Goal: Task Accomplishment & Management: Manage account settings

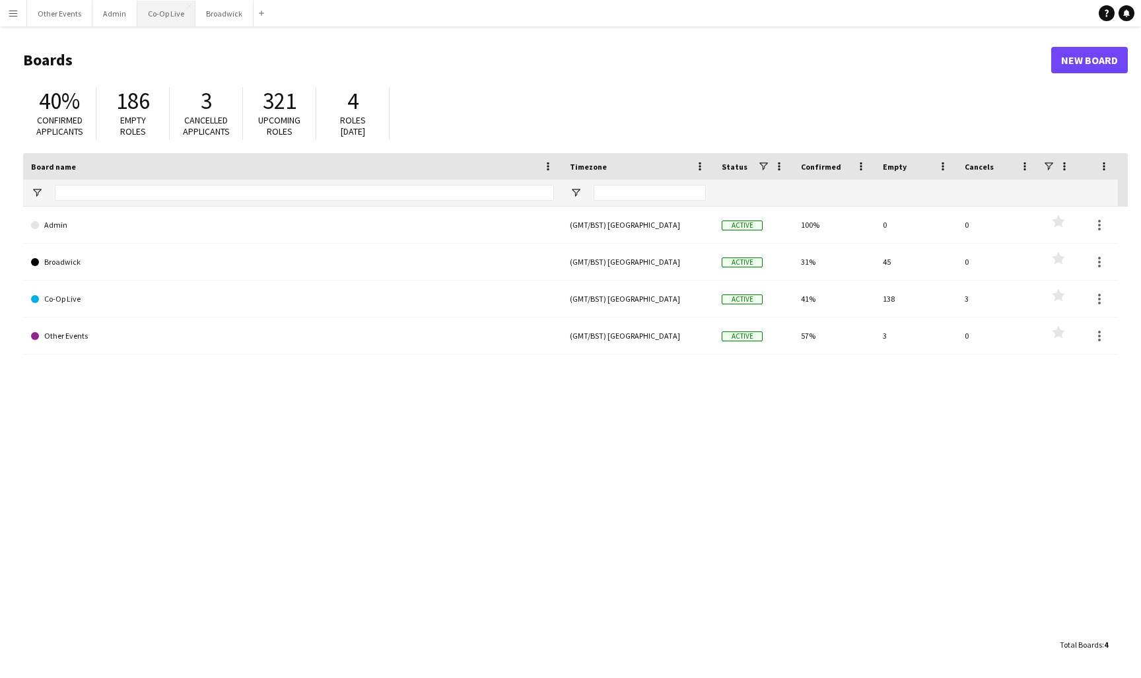
click at [158, 18] on button "Co-Op Live Close" at bounding box center [166, 14] width 58 height 26
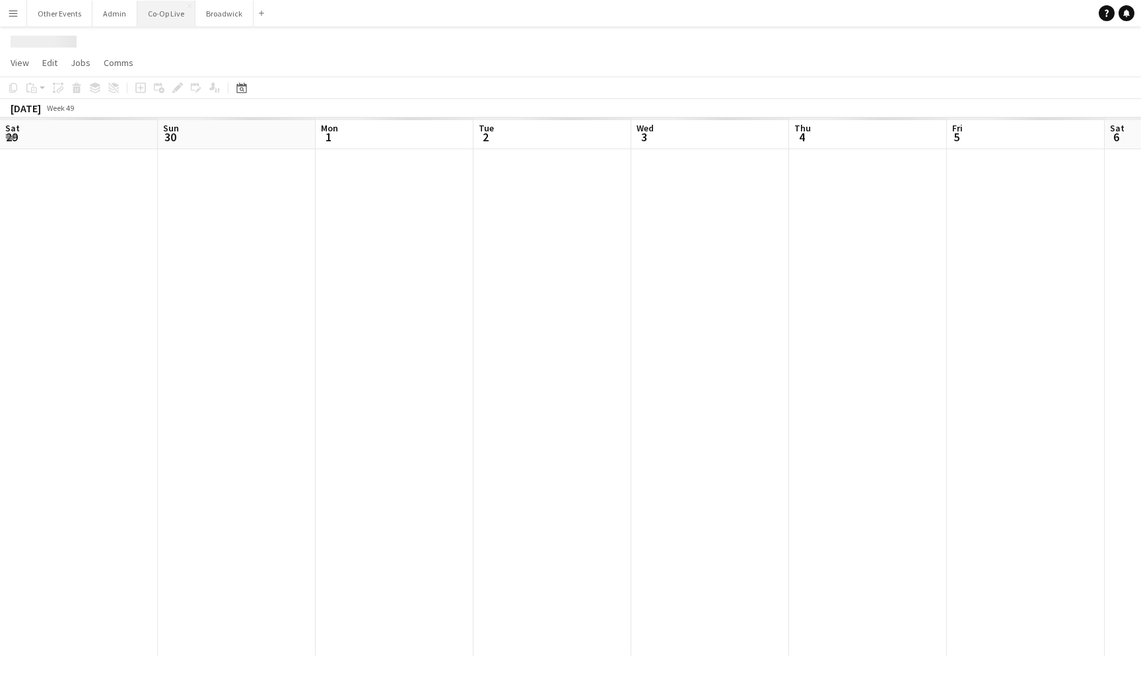
scroll to position [0, 440]
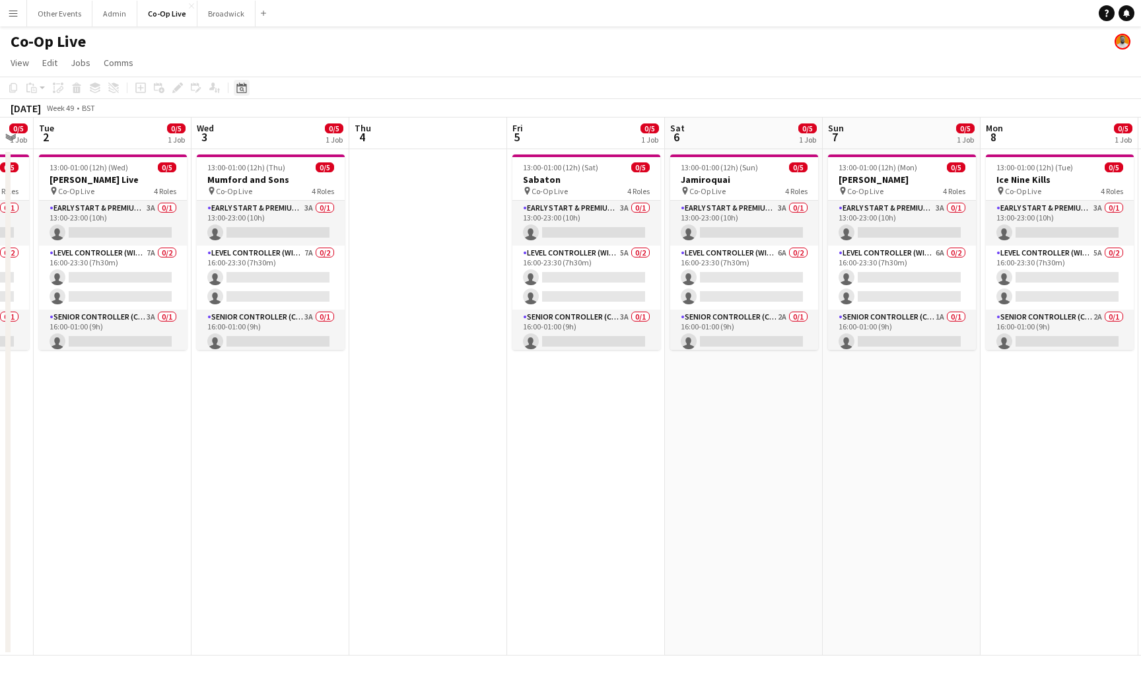
click at [240, 88] on icon at bounding box center [242, 89] width 5 height 5
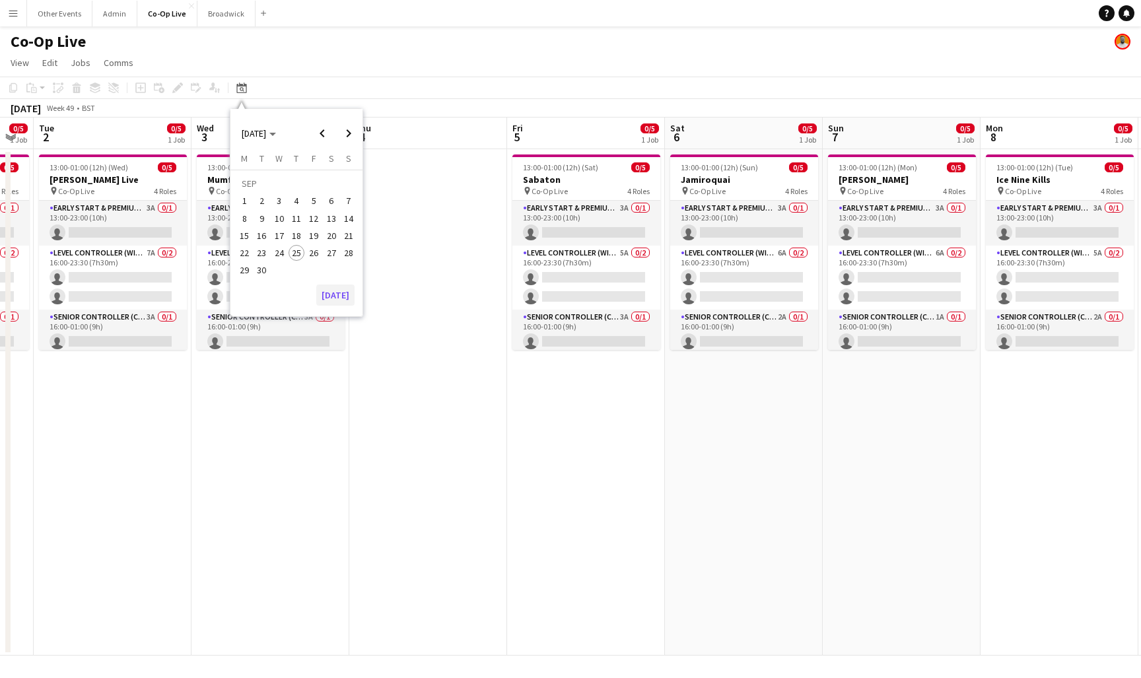
click at [331, 299] on button "[DATE]" at bounding box center [335, 295] width 38 height 21
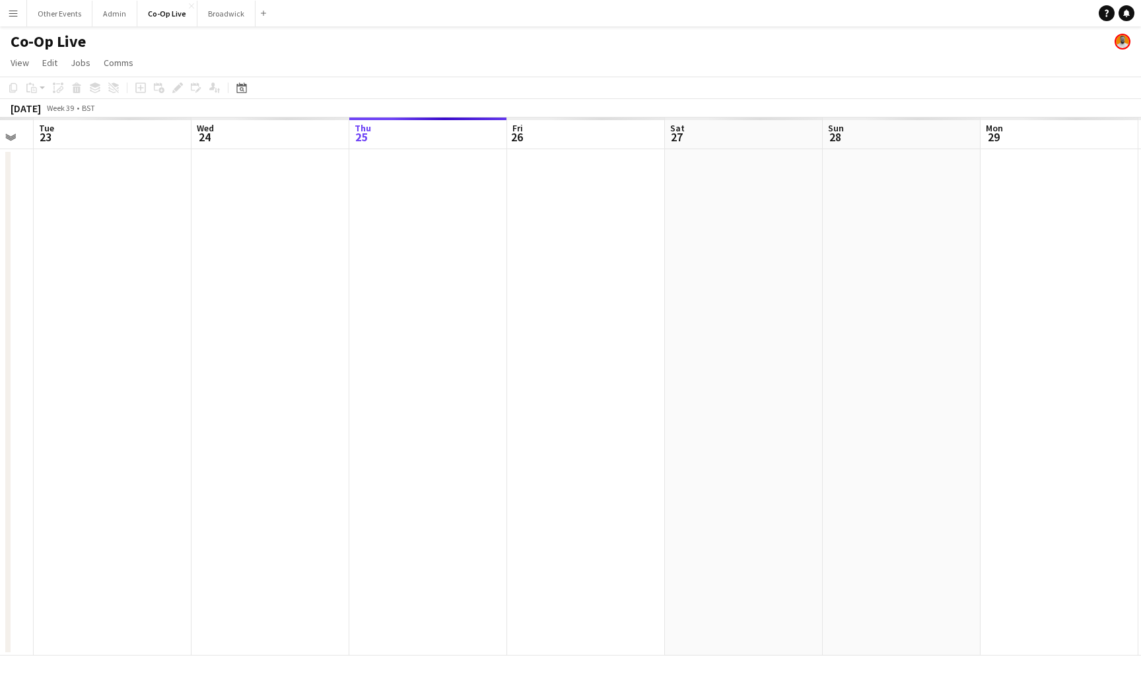
scroll to position [0, 454]
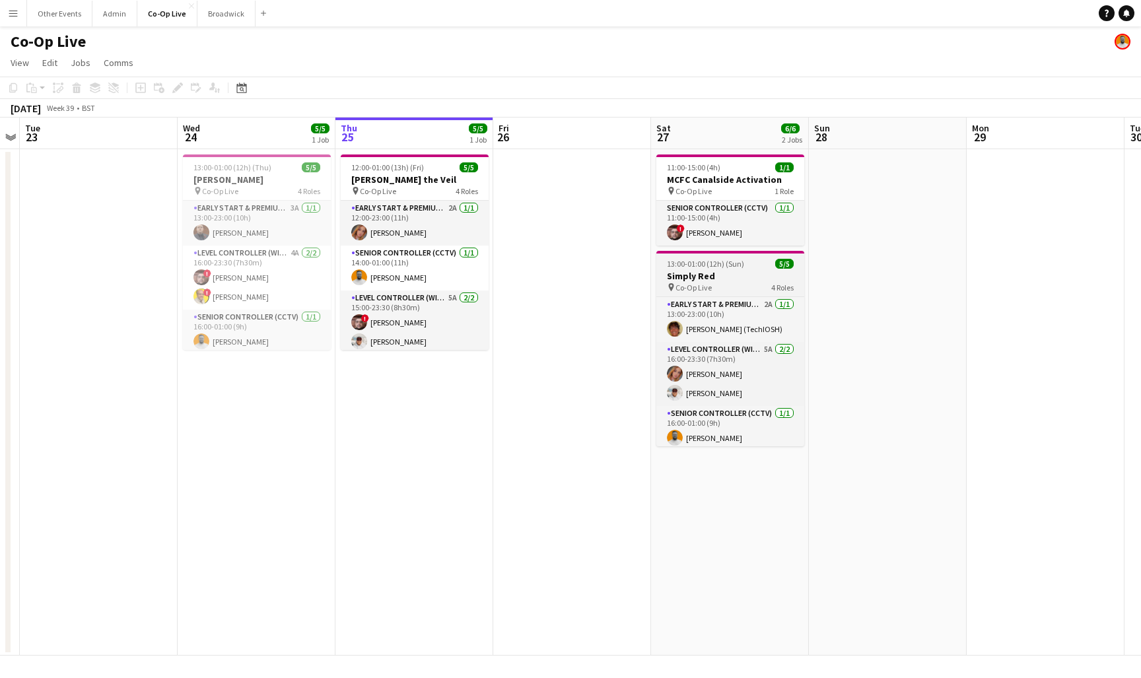
click at [738, 281] on h3 "Simply Red" at bounding box center [731, 276] width 148 height 12
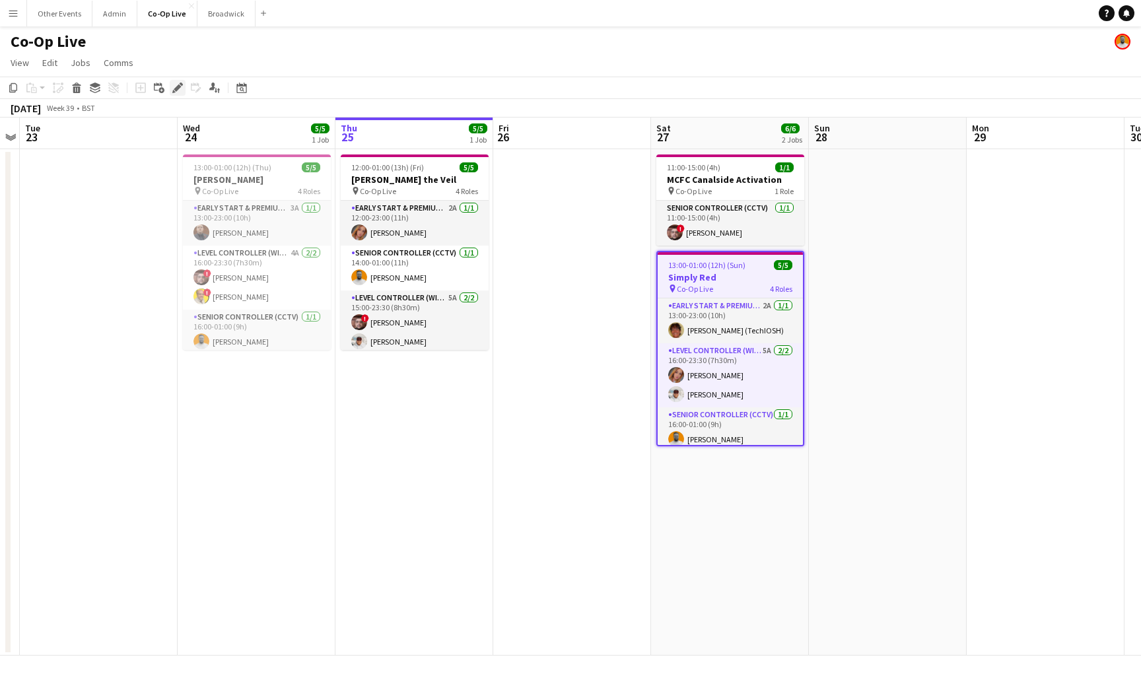
click at [180, 89] on icon "Edit" at bounding box center [177, 88] width 11 height 11
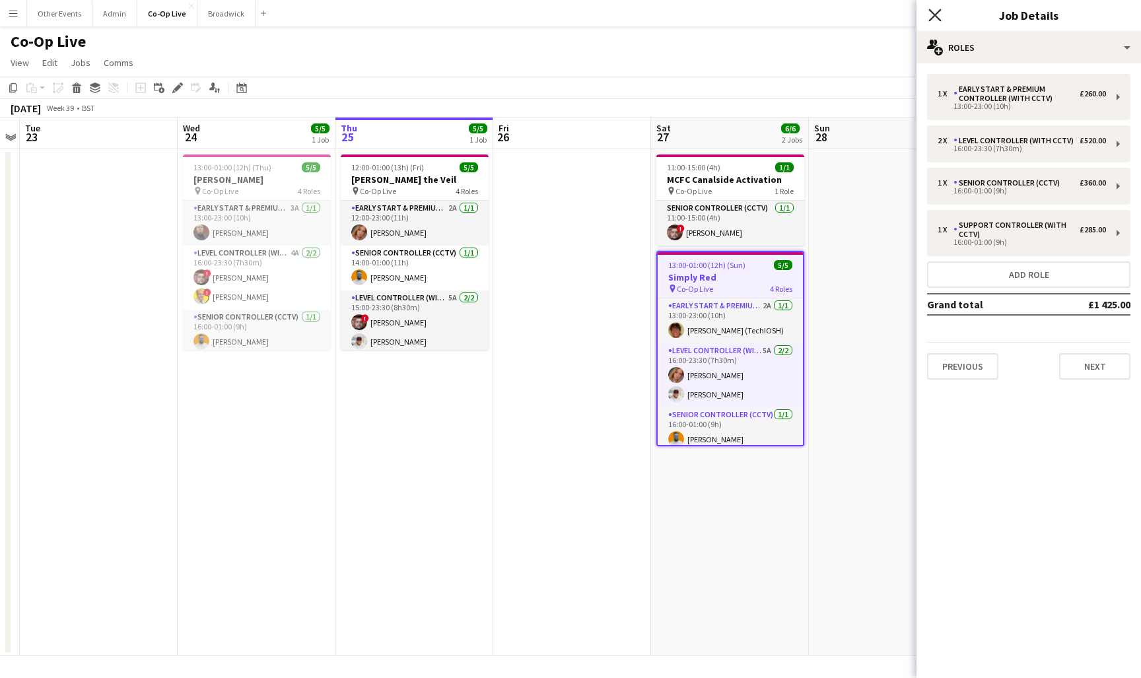
click at [933, 11] on icon "Close pop-in" at bounding box center [935, 15] width 13 height 13
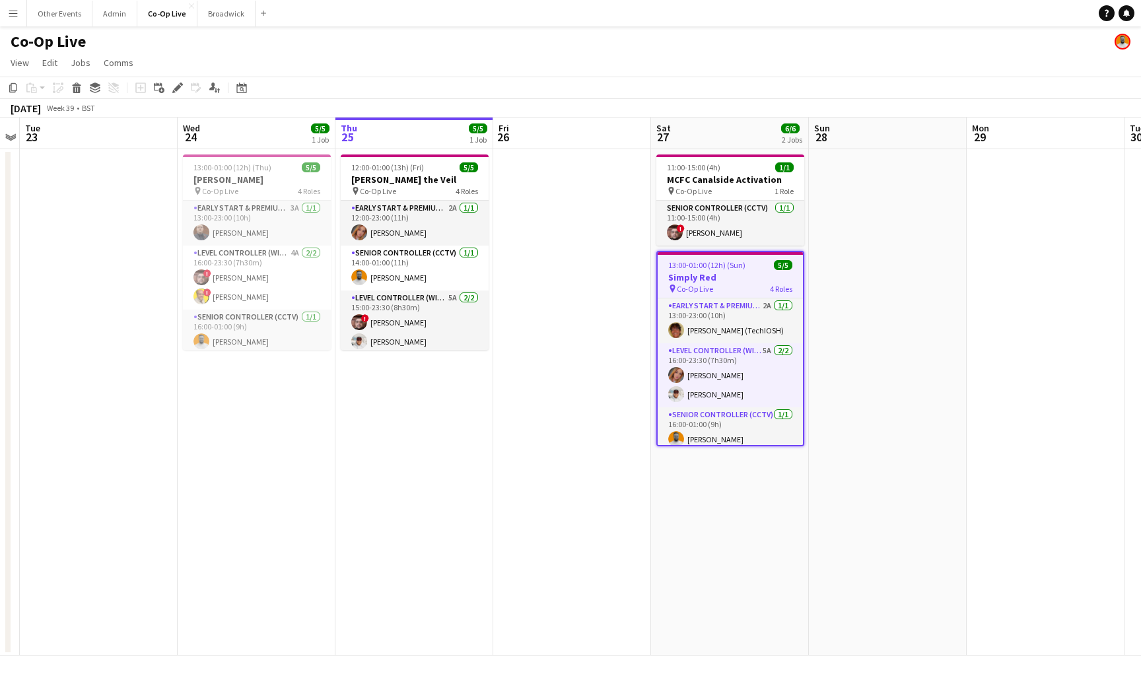
click at [206, 87] on div "Add job Add linked Job Edit Edit linked Job Applicants" at bounding box center [172, 88] width 101 height 16
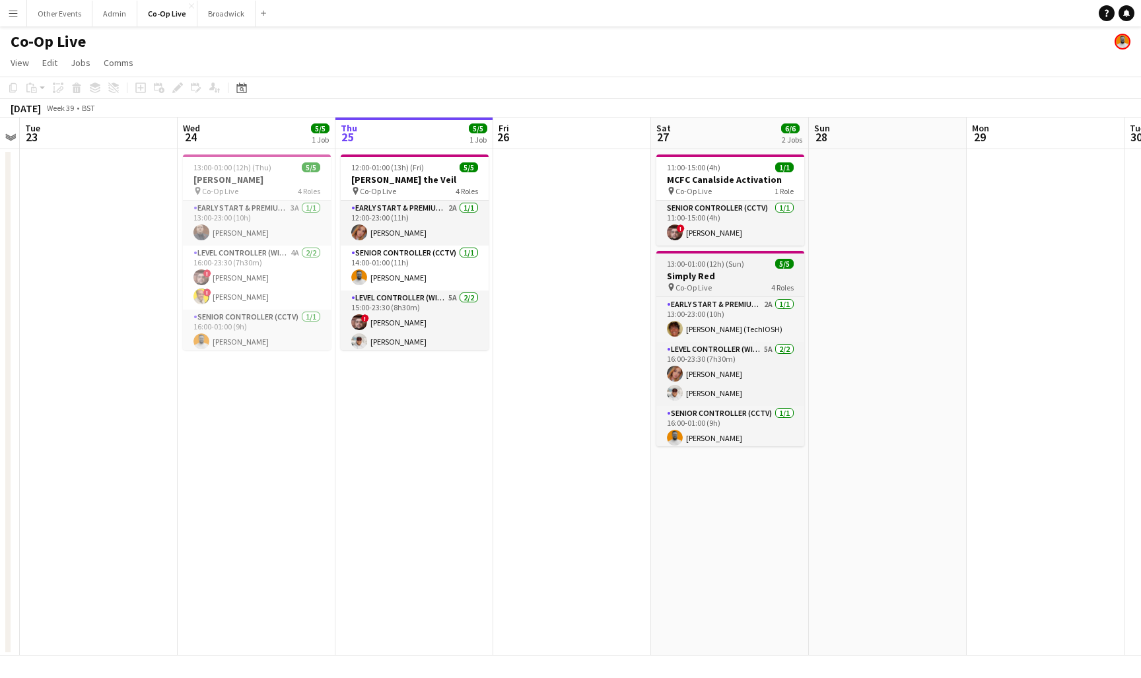
click at [740, 279] on h3 "Simply Red" at bounding box center [731, 276] width 148 height 12
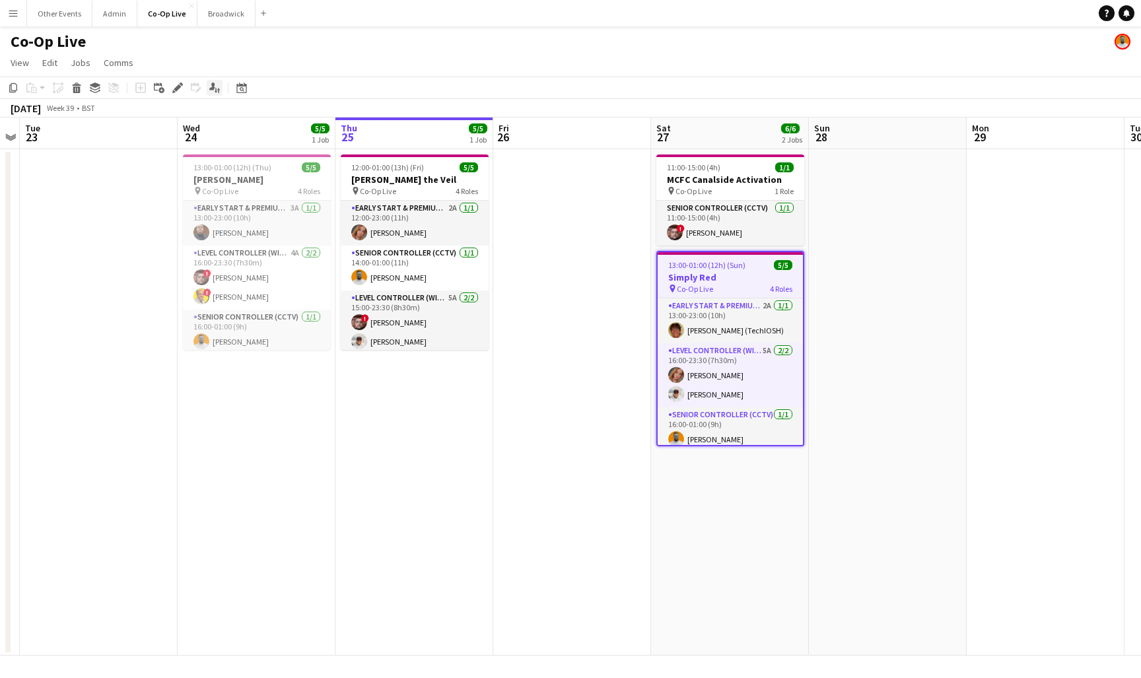
click at [215, 84] on icon at bounding box center [212, 86] width 6 height 7
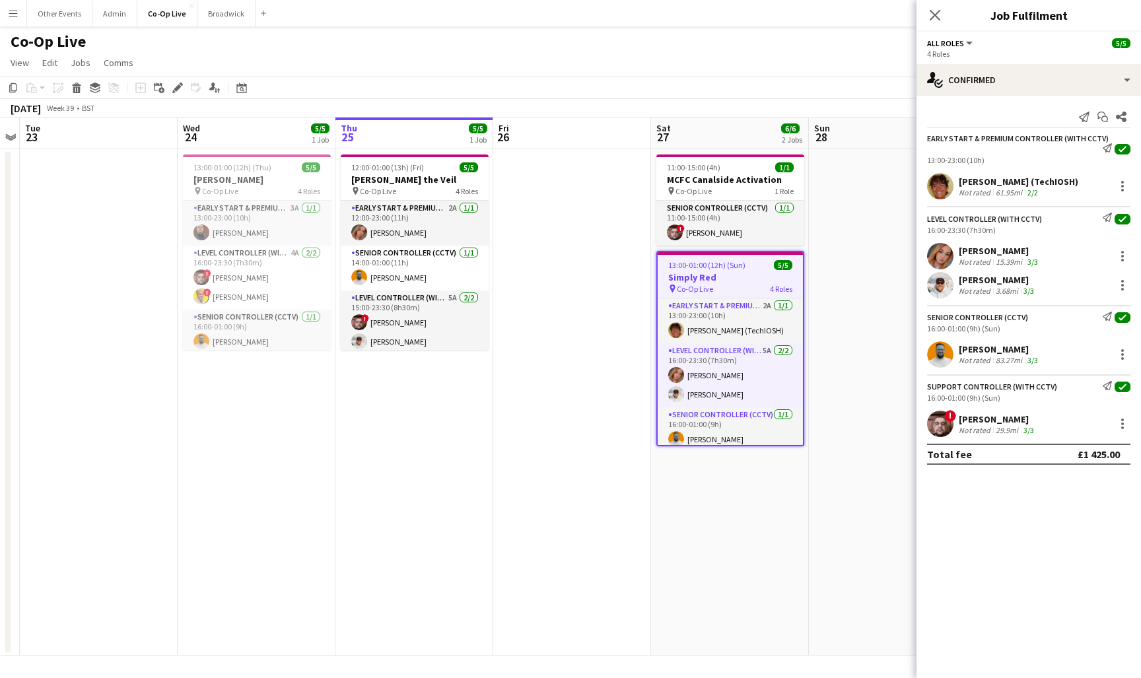
click at [993, 190] on div "61.95mi" at bounding box center [1009, 193] width 32 height 10
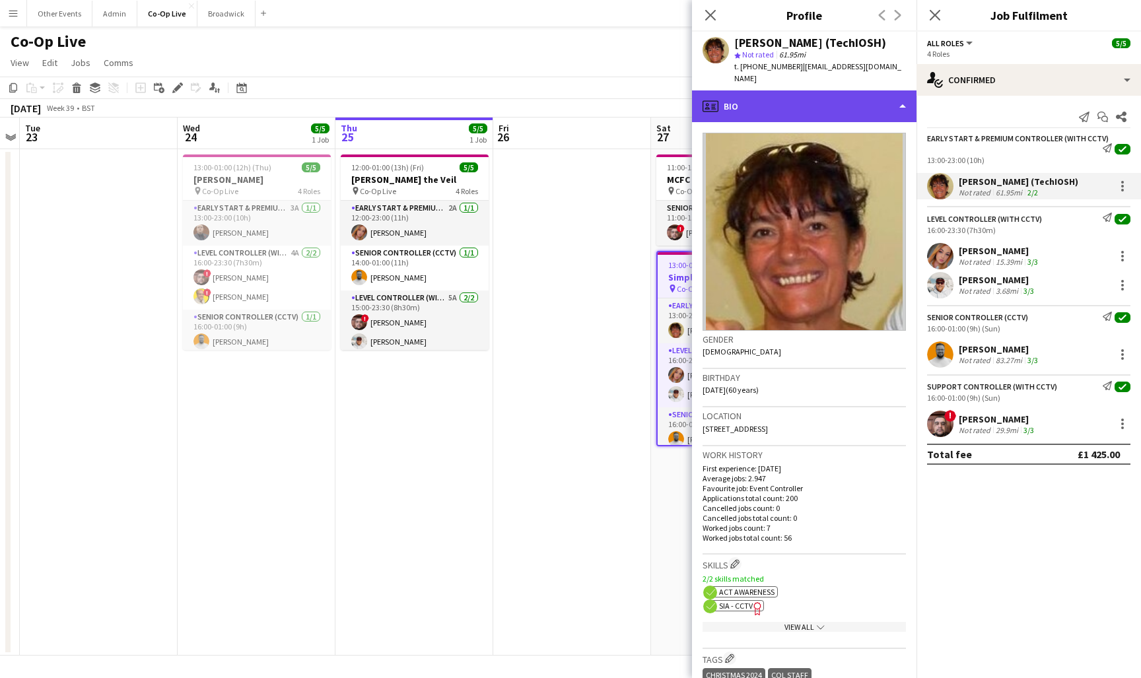
click at [830, 90] on div "profile Bio" at bounding box center [804, 106] width 225 height 32
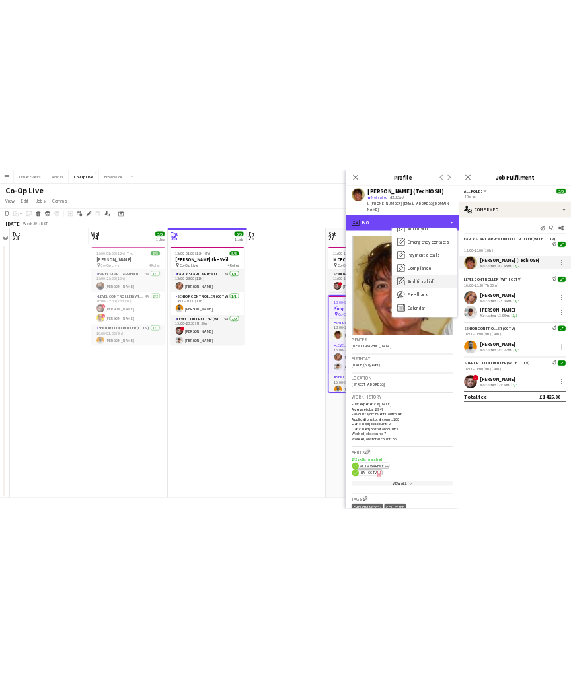
scroll to position [98, 0]
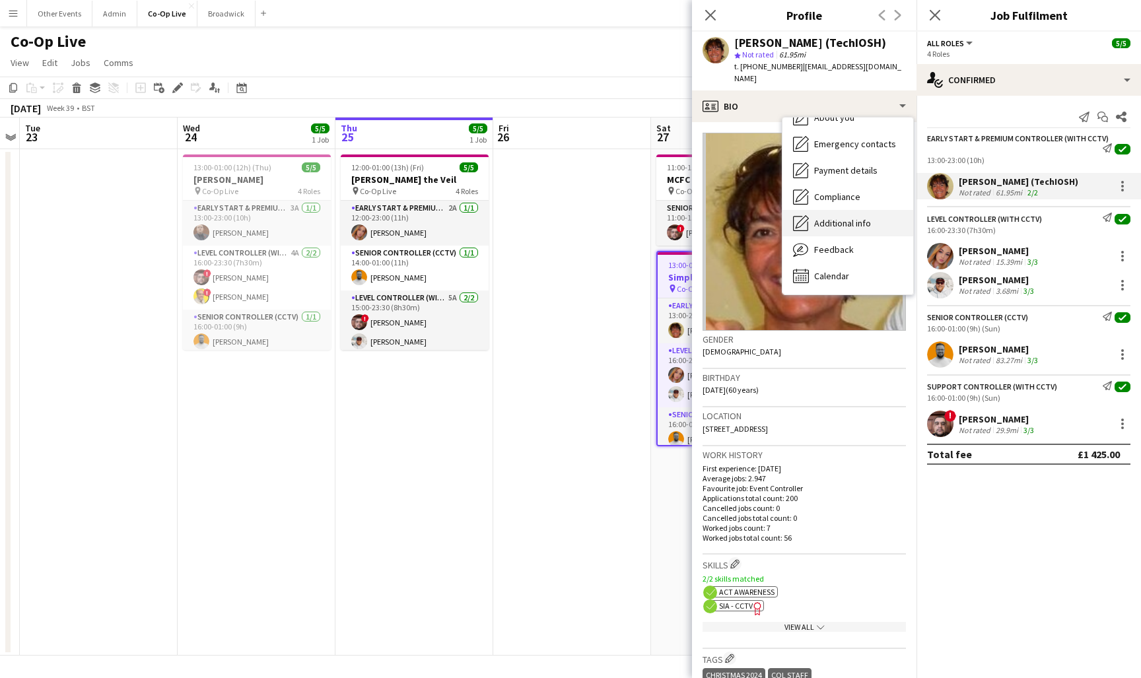
click at [854, 217] on span "Additional info" at bounding box center [842, 223] width 57 height 12
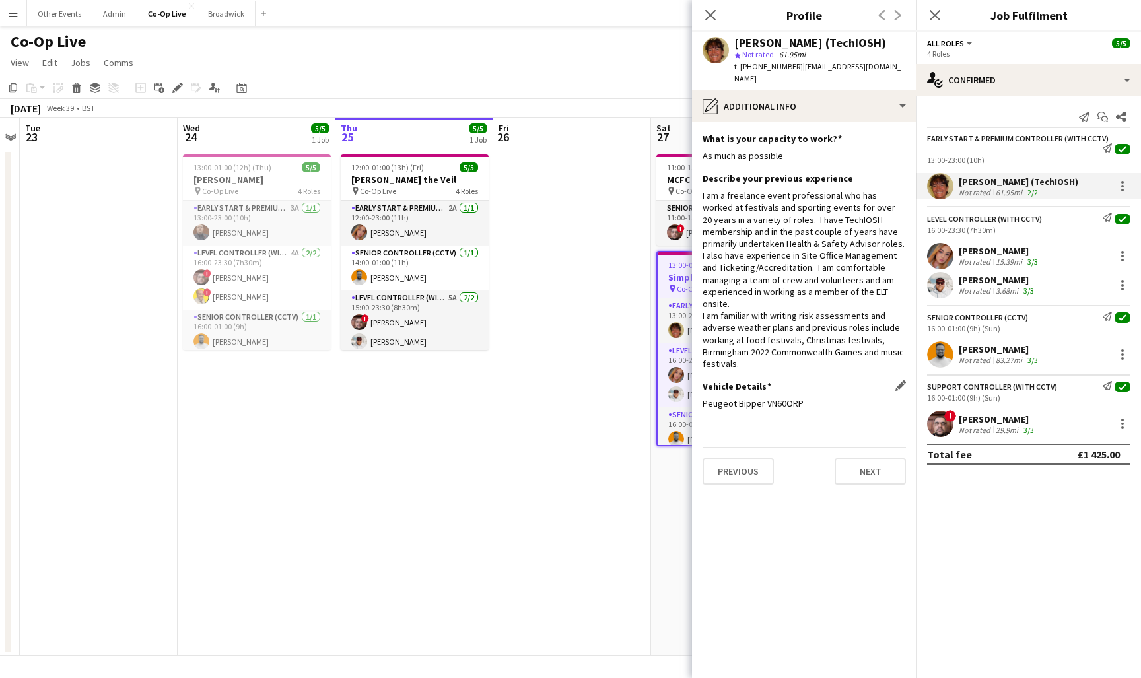
drag, startPoint x: 804, startPoint y: 391, endPoint x: 764, endPoint y: 392, distance: 39.7
click at [764, 398] on div "Peugeot Bipper VN60ORP" at bounding box center [804, 404] width 203 height 12
copy div "VN60ORP"
drag, startPoint x: 735, startPoint y: 43, endPoint x: 822, endPoint y: 45, distance: 86.5
click at [822, 45] on div "[PERSON_NAME] (TechIOSH)" at bounding box center [810, 43] width 152 height 12
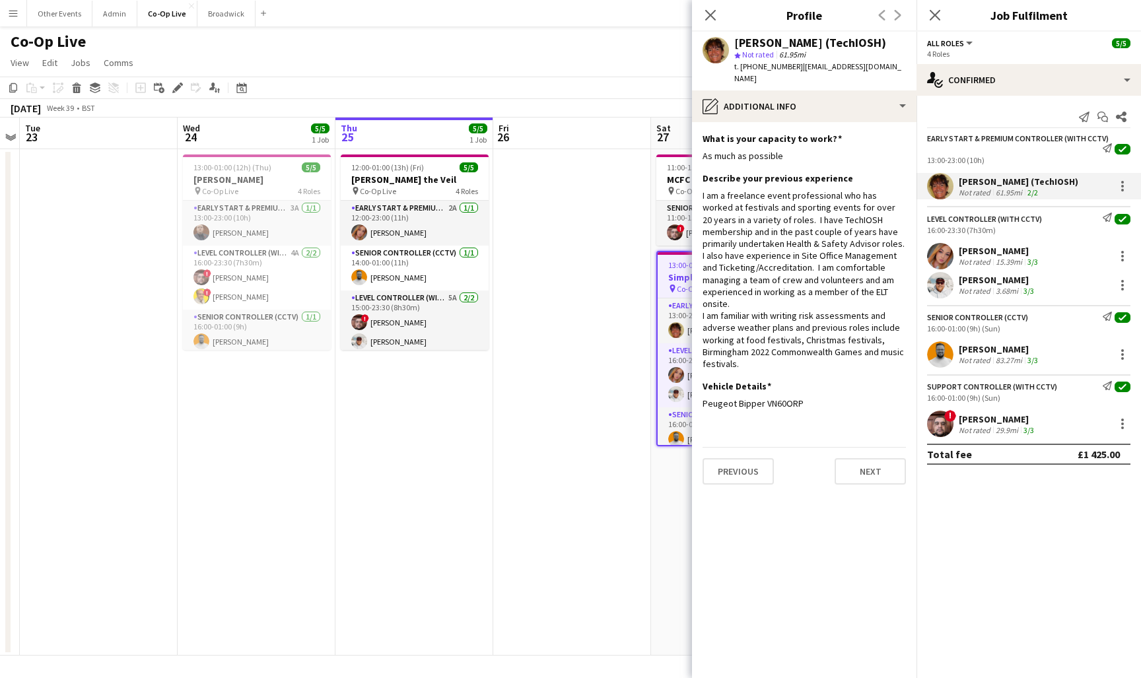
copy div "[PERSON_NAME]"
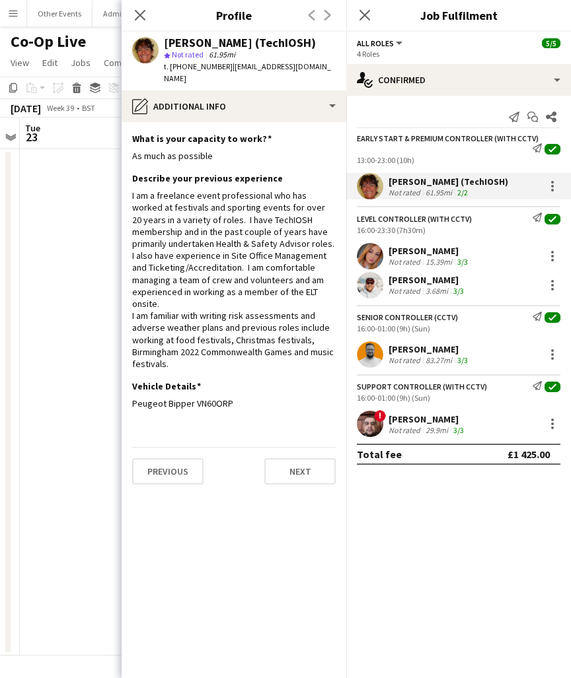
drag, startPoint x: 231, startPoint y: 68, endPoint x: 306, endPoint y: 69, distance: 76.0
click at [306, 69] on div "t. [PHONE_NUMBER] | [EMAIL_ADDRESS][DOMAIN_NAME]" at bounding box center [250, 73] width 172 height 24
copy span "[EMAIL_ADDRESS][DOMAIN_NAME]"
click at [236, 398] on div "Peugeot Bipper VN60ORP" at bounding box center [233, 404] width 203 height 12
copy div "VN60ORP"
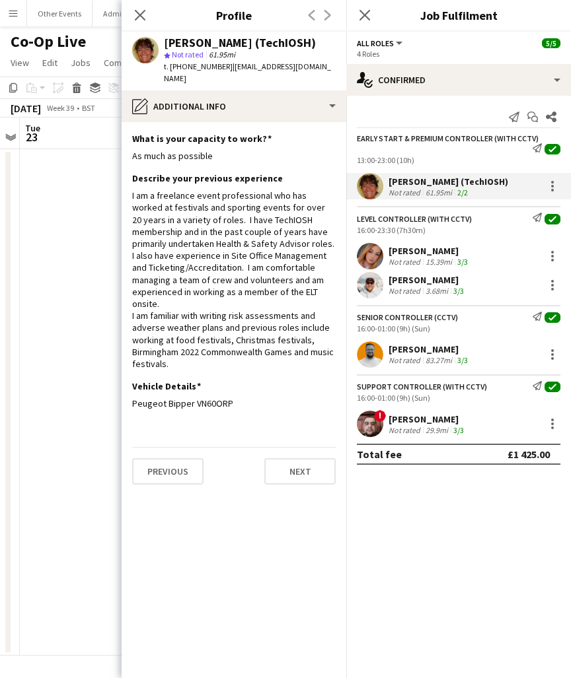
click at [384, 256] on div "[PERSON_NAME] Not rated 15.39mi 3/3" at bounding box center [458, 256] width 225 height 26
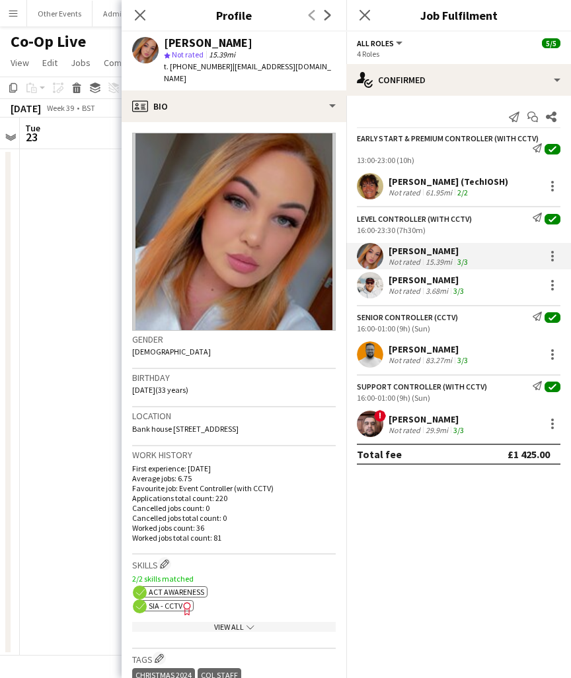
drag, startPoint x: 166, startPoint y: 42, endPoint x: 259, endPoint y: 41, distance: 93.1
click at [259, 41] on div "[PERSON_NAME]" at bounding box center [250, 43] width 172 height 12
copy div "[PERSON_NAME]"
drag, startPoint x: 337, startPoint y: 65, endPoint x: 226, endPoint y: 69, distance: 111.0
click at [226, 69] on div "[PERSON_NAME] star Not rated 15.39mi t. [PHONE_NUMBER] | [EMAIL_ADDRESS][DOMAIN…" at bounding box center [234, 61] width 225 height 59
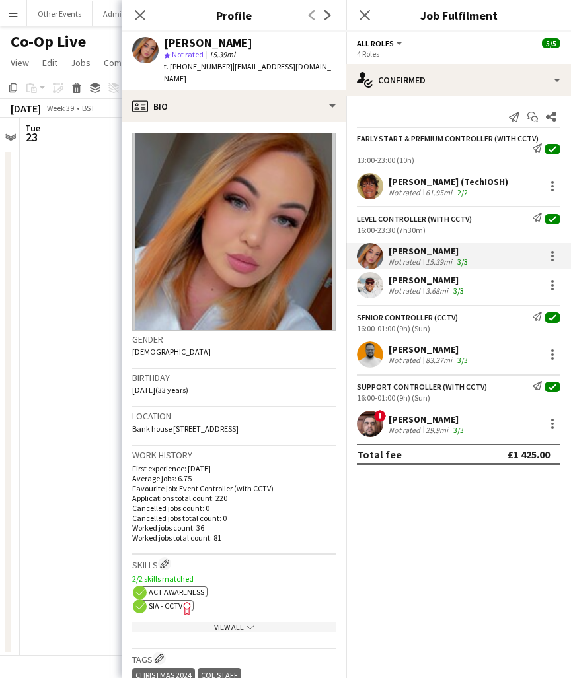
copy span "[EMAIL_ADDRESS][DOMAIN_NAME]"
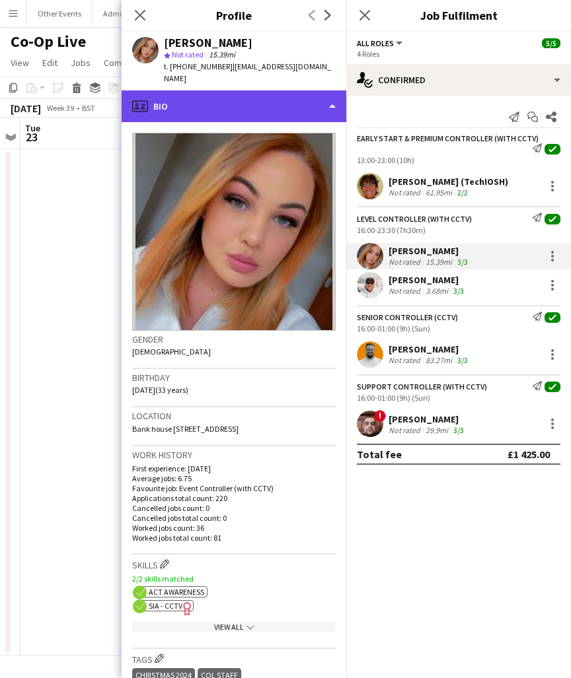
click at [305, 90] on div "profile Bio" at bounding box center [234, 106] width 225 height 32
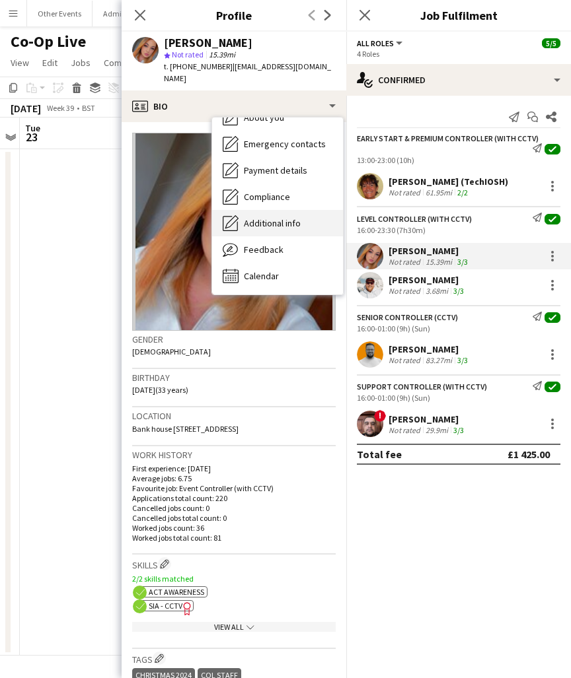
click at [300, 217] on span "Additional info" at bounding box center [272, 223] width 57 height 12
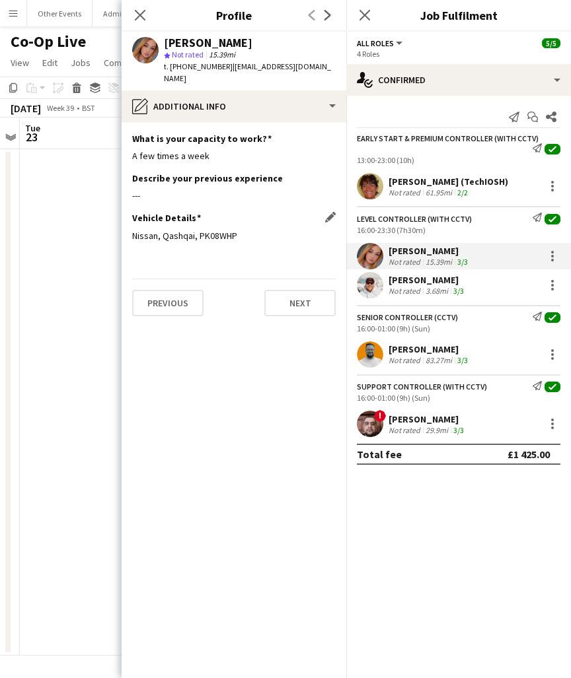
drag, startPoint x: 244, startPoint y: 223, endPoint x: 198, endPoint y: 223, distance: 45.6
click at [198, 230] on div "Nissan, Qashqai, PK08WHP" at bounding box center [233, 236] width 203 height 12
copy div "PK08WHP"
click at [405, 279] on div "[PERSON_NAME]" at bounding box center [427, 280] width 78 height 12
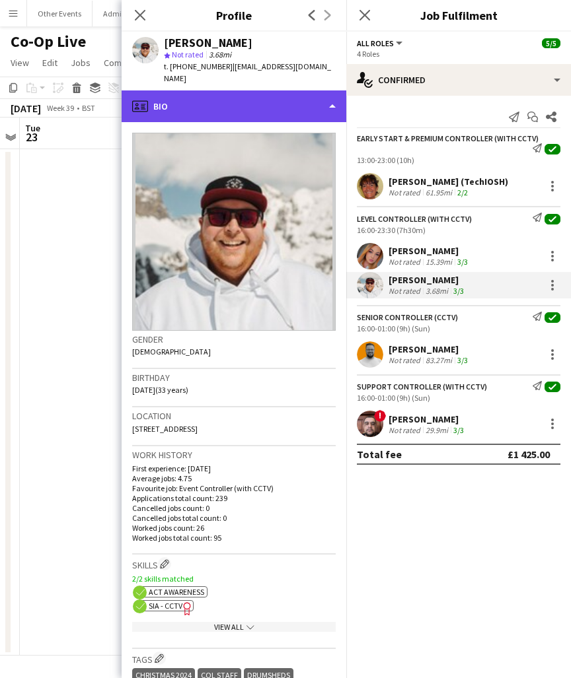
click at [251, 102] on div "profile Bio" at bounding box center [234, 106] width 225 height 32
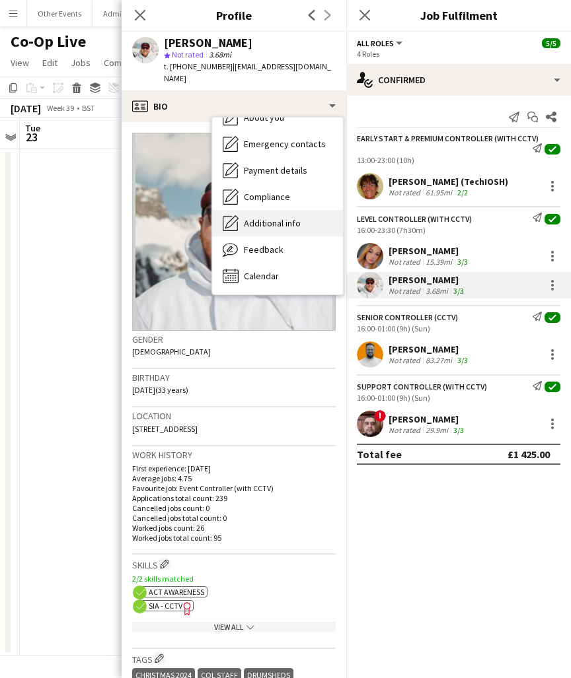
click at [279, 217] on span "Additional info" at bounding box center [272, 223] width 57 height 12
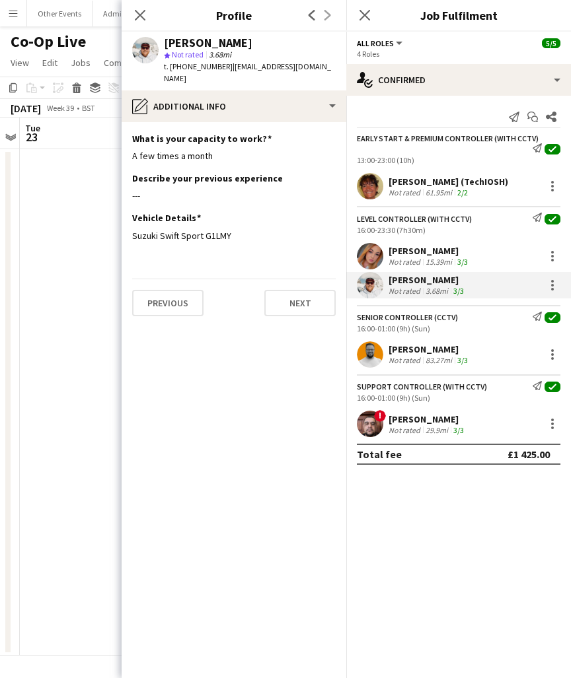
drag, startPoint x: 238, startPoint y: 43, endPoint x: 167, endPoint y: 46, distance: 71.4
click at [167, 46] on div "[PERSON_NAME]" at bounding box center [250, 43] width 172 height 12
copy div "[PERSON_NAME]"
drag, startPoint x: 227, startPoint y: 67, endPoint x: 335, endPoint y: 78, distance: 108.8
click at [335, 78] on div "t. [PHONE_NUMBER] | [EMAIL_ADDRESS][DOMAIN_NAME]" at bounding box center [250, 73] width 172 height 24
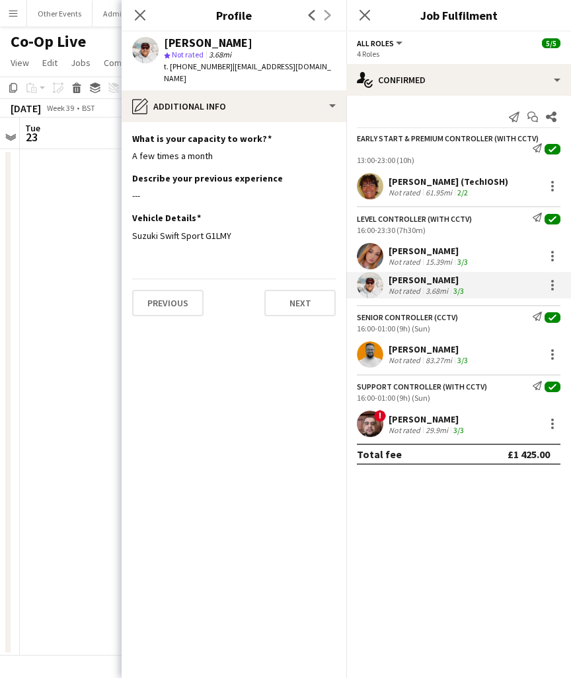
copy span "[EMAIL_ADDRESS][DOMAIN_NAME]"
drag, startPoint x: 235, startPoint y: 232, endPoint x: 206, endPoint y: 234, distance: 29.1
click at [206, 234] on div "Suzuki Swift Sport G1LMY" at bounding box center [233, 236] width 203 height 12
copy div "G1LMY"
click at [406, 352] on div "[PERSON_NAME]" at bounding box center [429, 349] width 82 height 12
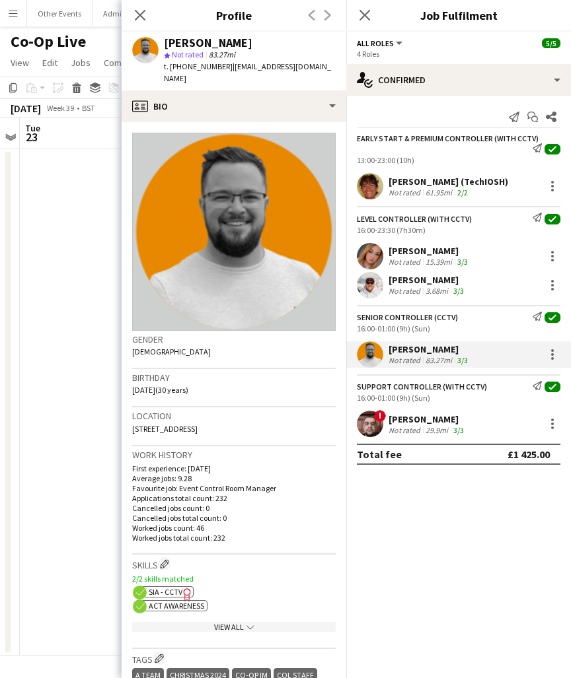
click at [363, 424] on app-user-avatar at bounding box center [370, 424] width 26 height 26
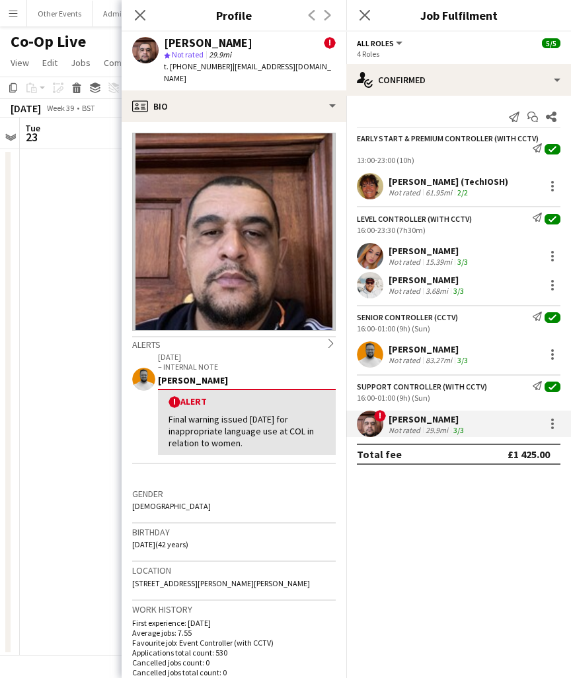
drag, startPoint x: 248, startPoint y: 46, endPoint x: 150, endPoint y: 44, distance: 97.8
click at [150, 44] on div "[PERSON_NAME] ! star Not rated 29.9mi t. [PHONE_NUMBER] | [EMAIL_ADDRESS][DOMAI…" at bounding box center [234, 61] width 225 height 59
drag, startPoint x: 310, startPoint y: 66, endPoint x: 227, endPoint y: 69, distance: 83.9
click at [227, 69] on div "[PERSON_NAME] ! star Not rated 29.9mi t. [PHONE_NUMBER] | [EMAIL_ADDRESS][DOMAI…" at bounding box center [234, 61] width 225 height 59
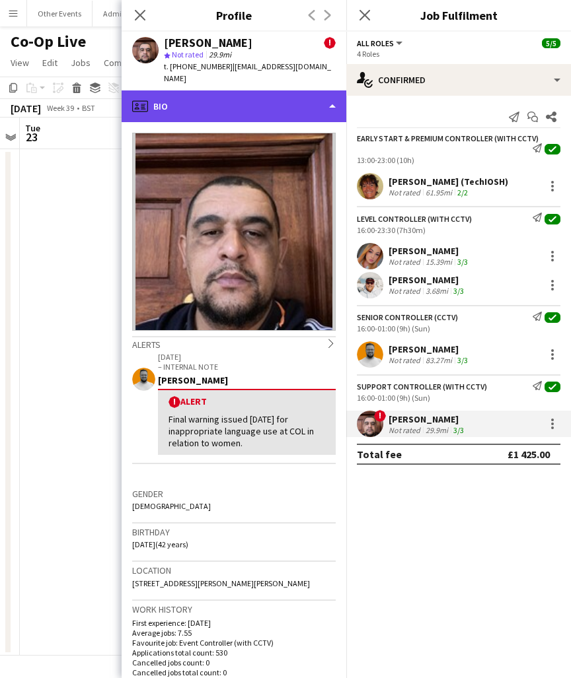
click at [328, 98] on div "profile Bio" at bounding box center [234, 106] width 225 height 32
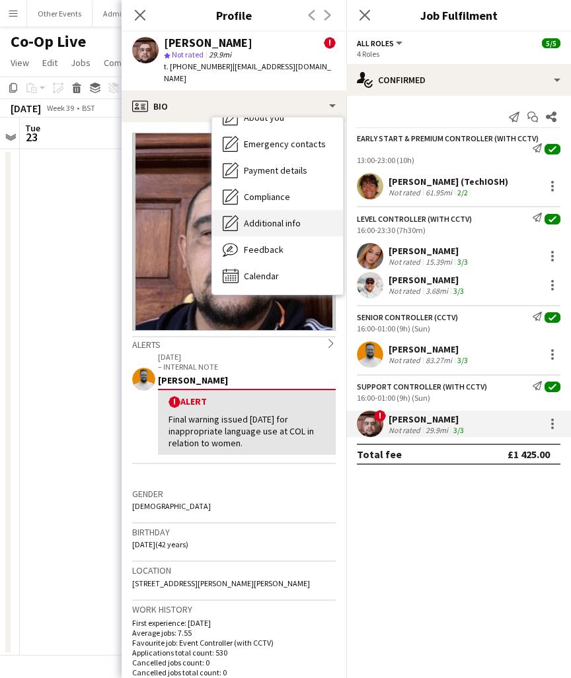
click at [279, 217] on span "Additional info" at bounding box center [272, 223] width 57 height 12
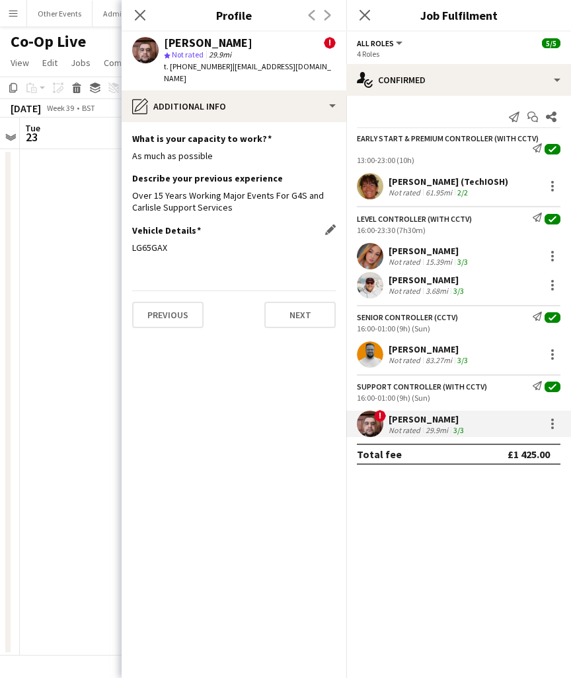
drag, startPoint x: 167, startPoint y: 234, endPoint x: 133, endPoint y: 235, distance: 33.7
click at [133, 242] on div "LG65GAX" at bounding box center [233, 248] width 203 height 12
